Goal: Navigation & Orientation: Find specific page/section

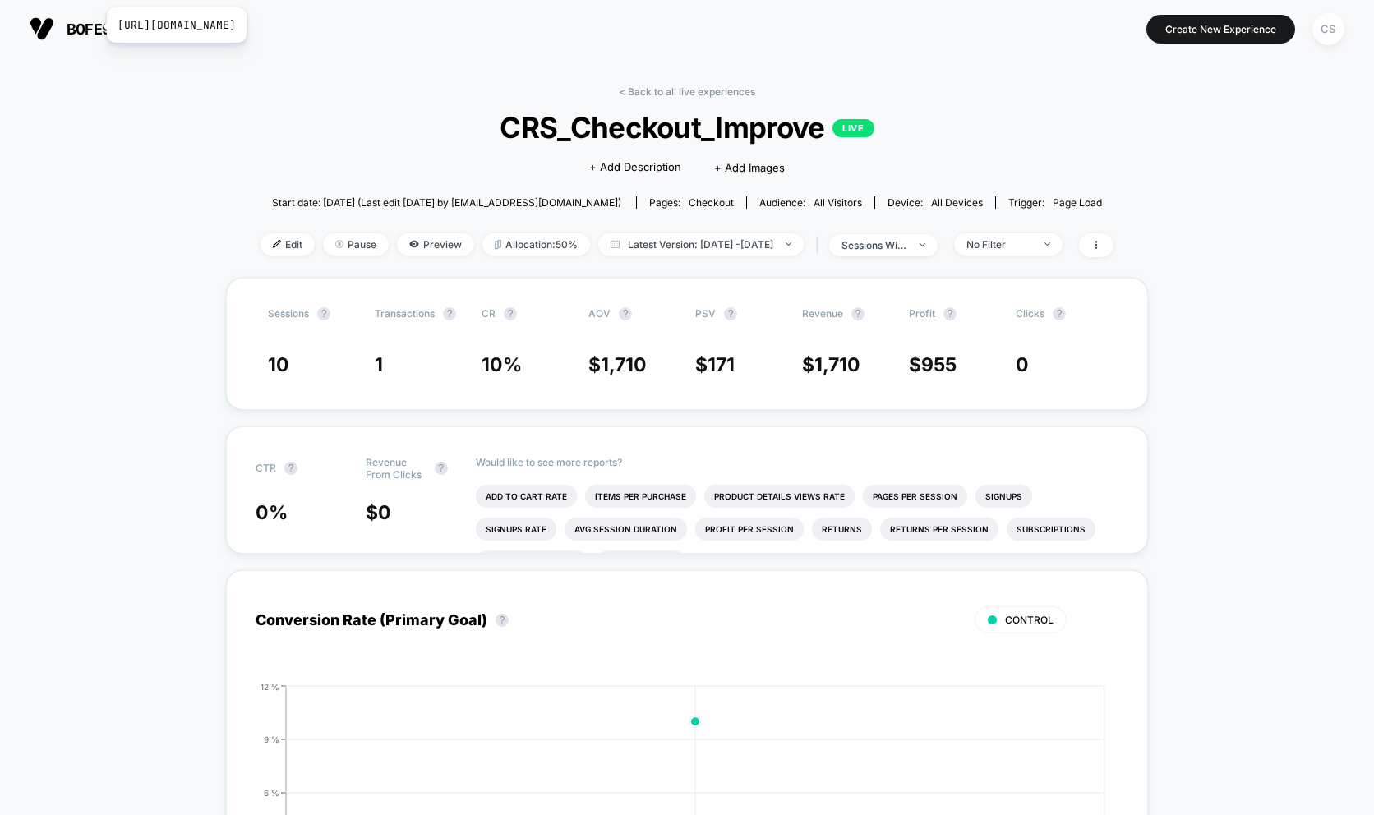
click at [96, 25] on span "b0fe9f-b3" at bounding box center [105, 29] width 77 height 17
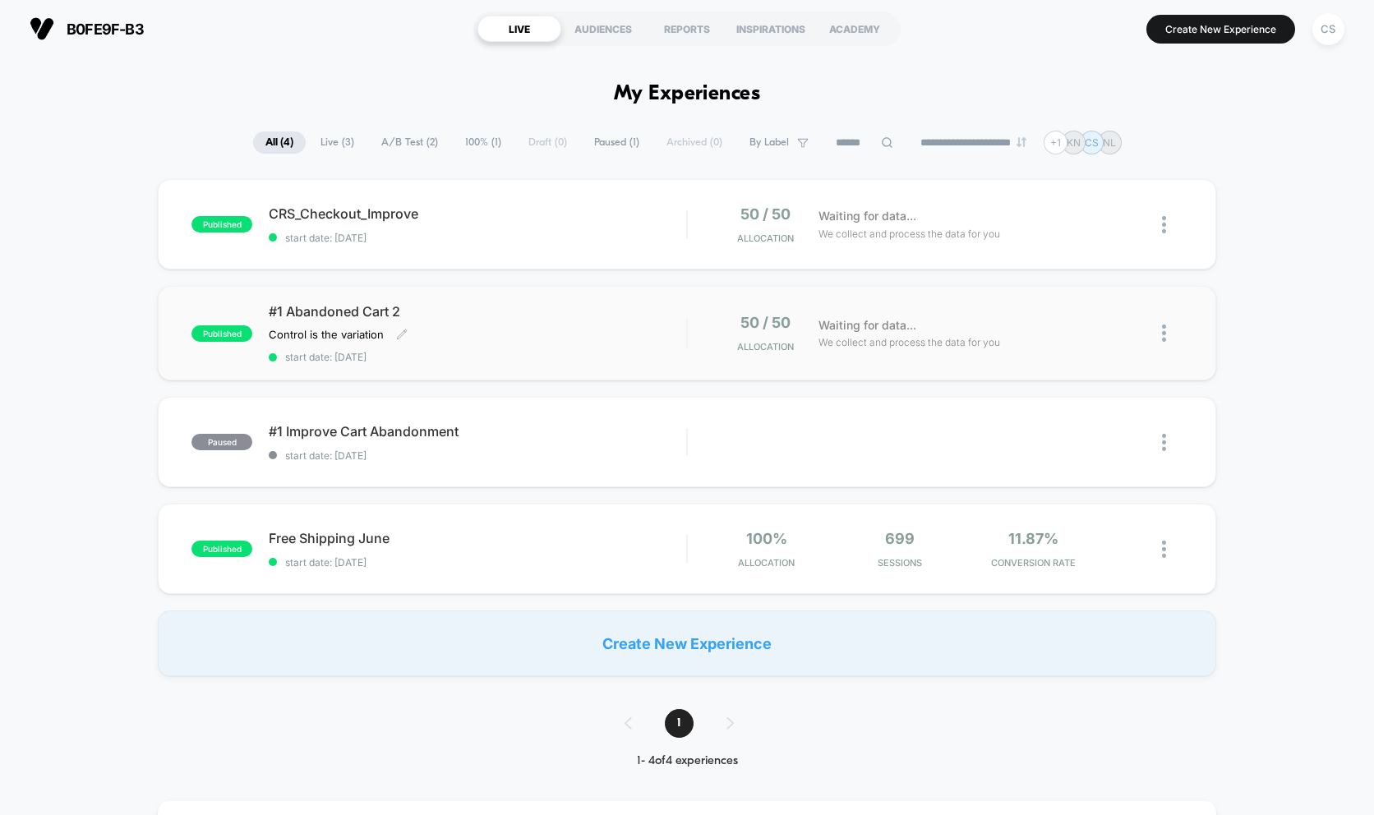
click at [408, 344] on div "#1 Abandoned Cart 2 Control is the variation Click to edit experience details C…" at bounding box center [478, 333] width 418 height 60
click at [315, 219] on span "CRS_Checkout_Improve Click to edit experience details" at bounding box center [478, 213] width 418 height 16
